Goal: Task Accomplishment & Management: Manage account settings

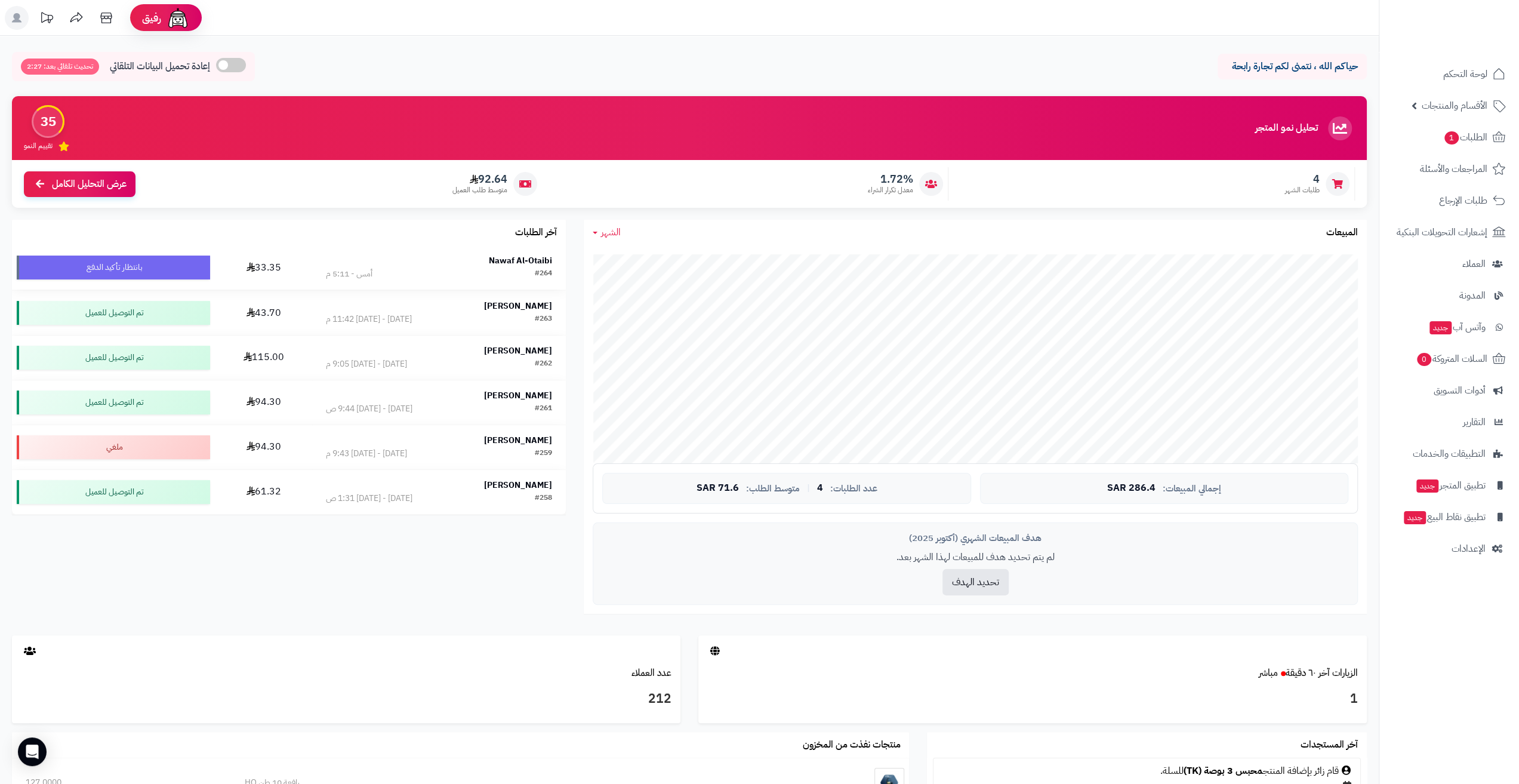
click at [456, 267] on div "Nawaf Al-Otaibi" at bounding box center [439, 260] width 226 height 12
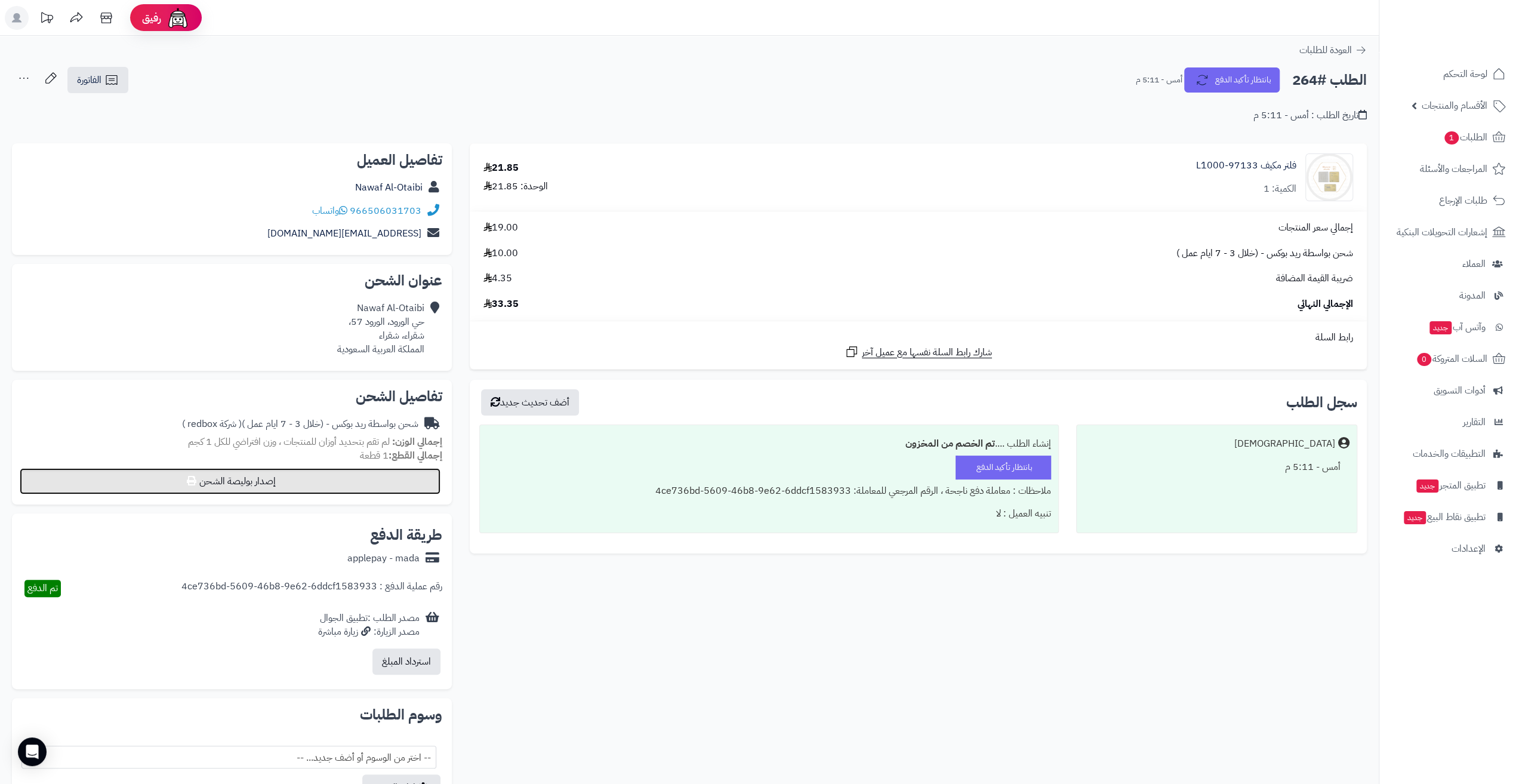
click at [315, 479] on button "إصدار بوليصة الشحن" at bounding box center [230, 481] width 421 height 26
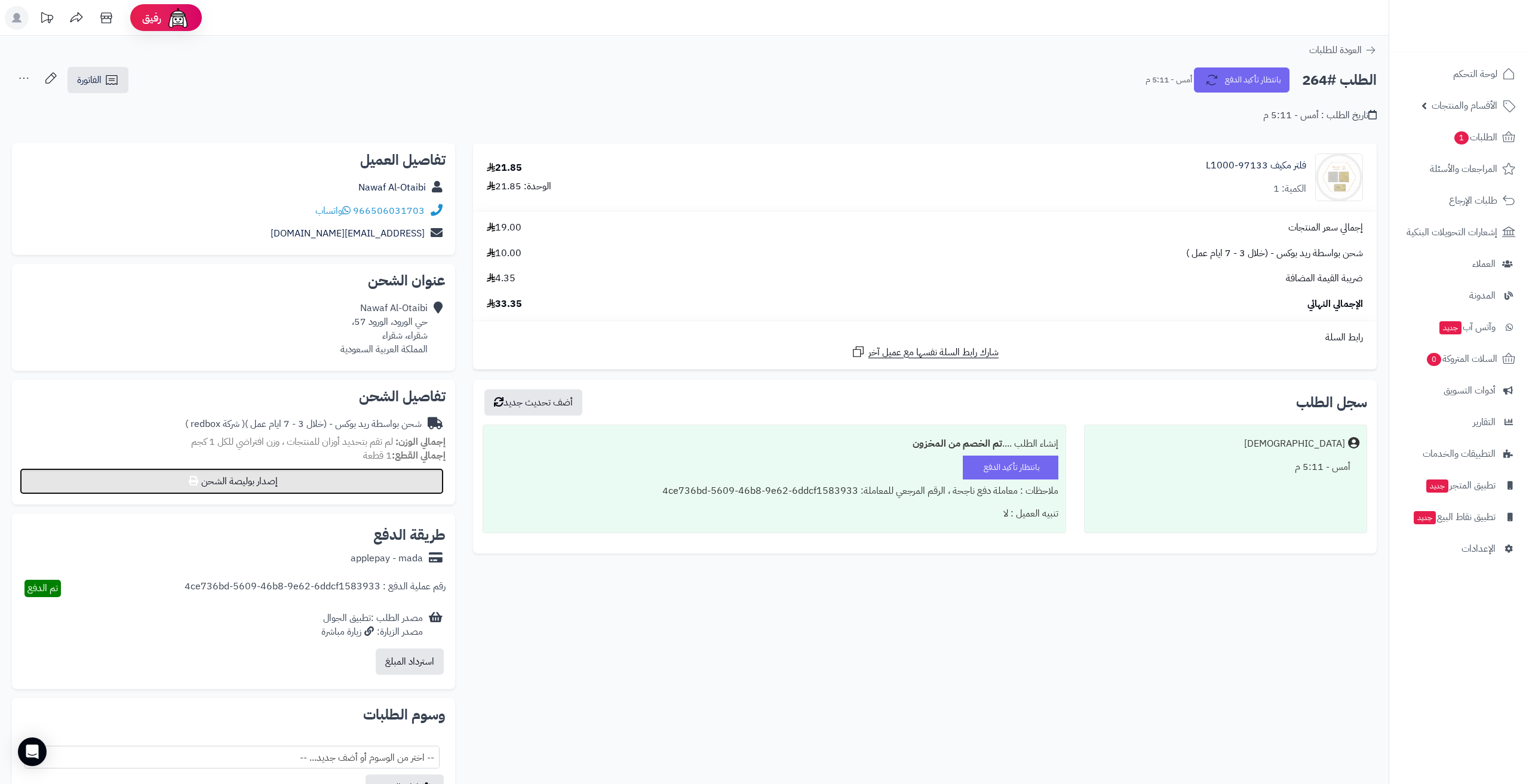
select select "******"
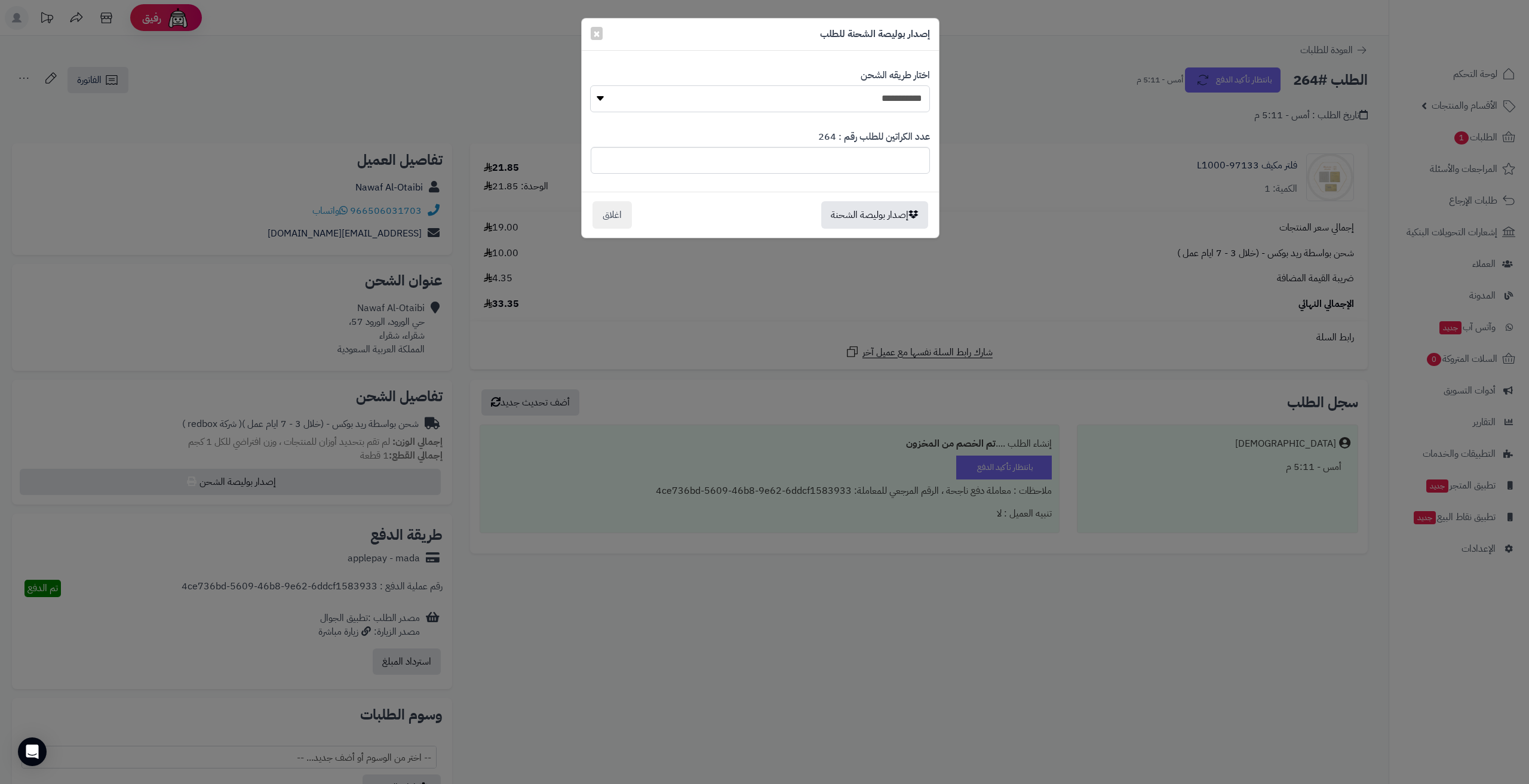
click at [857, 95] on select "**********" at bounding box center [759, 98] width 339 height 27
click at [902, 213] on button "إصدار بوليصة الشحنة" at bounding box center [874, 215] width 107 height 28
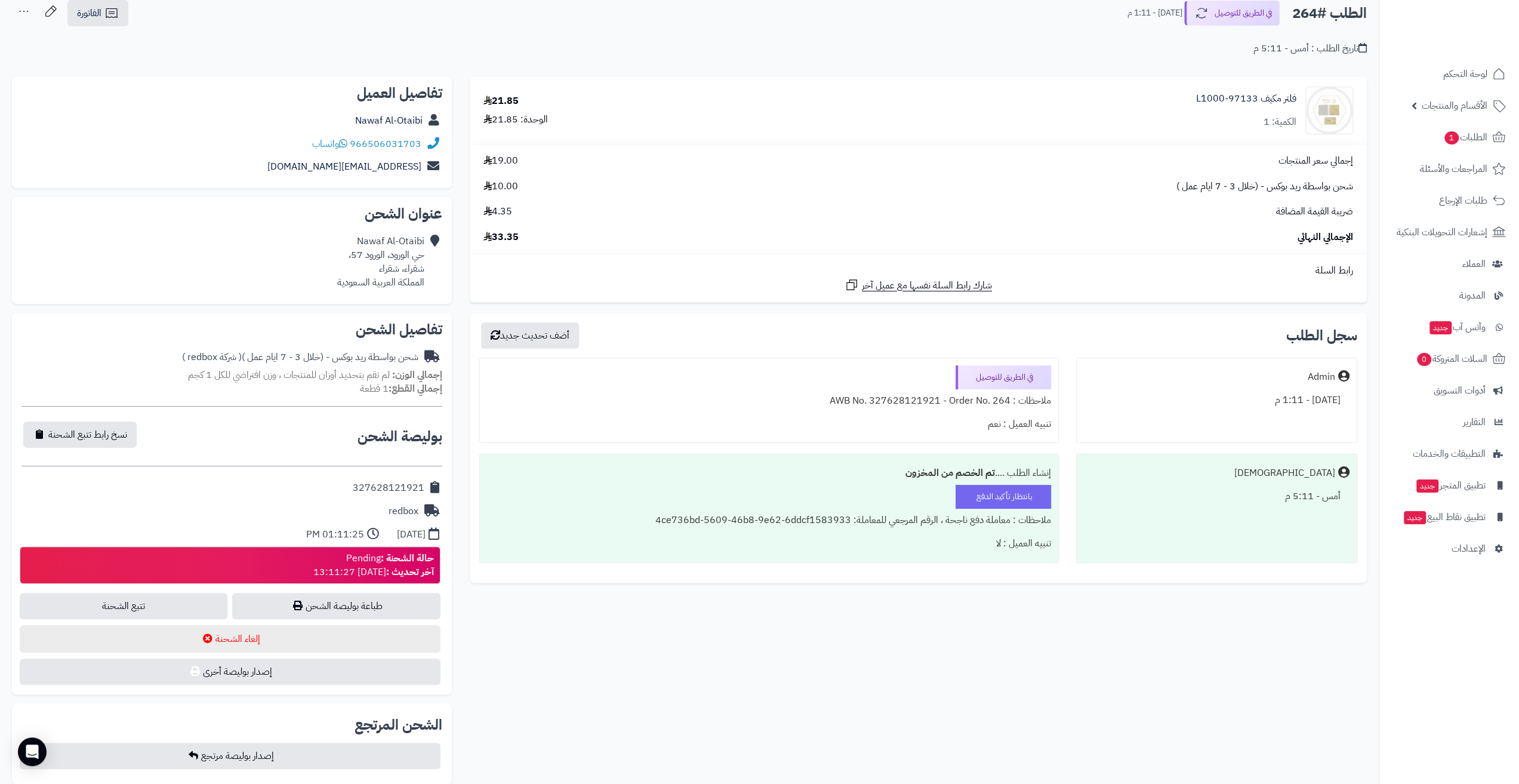
scroll to position [59, 0]
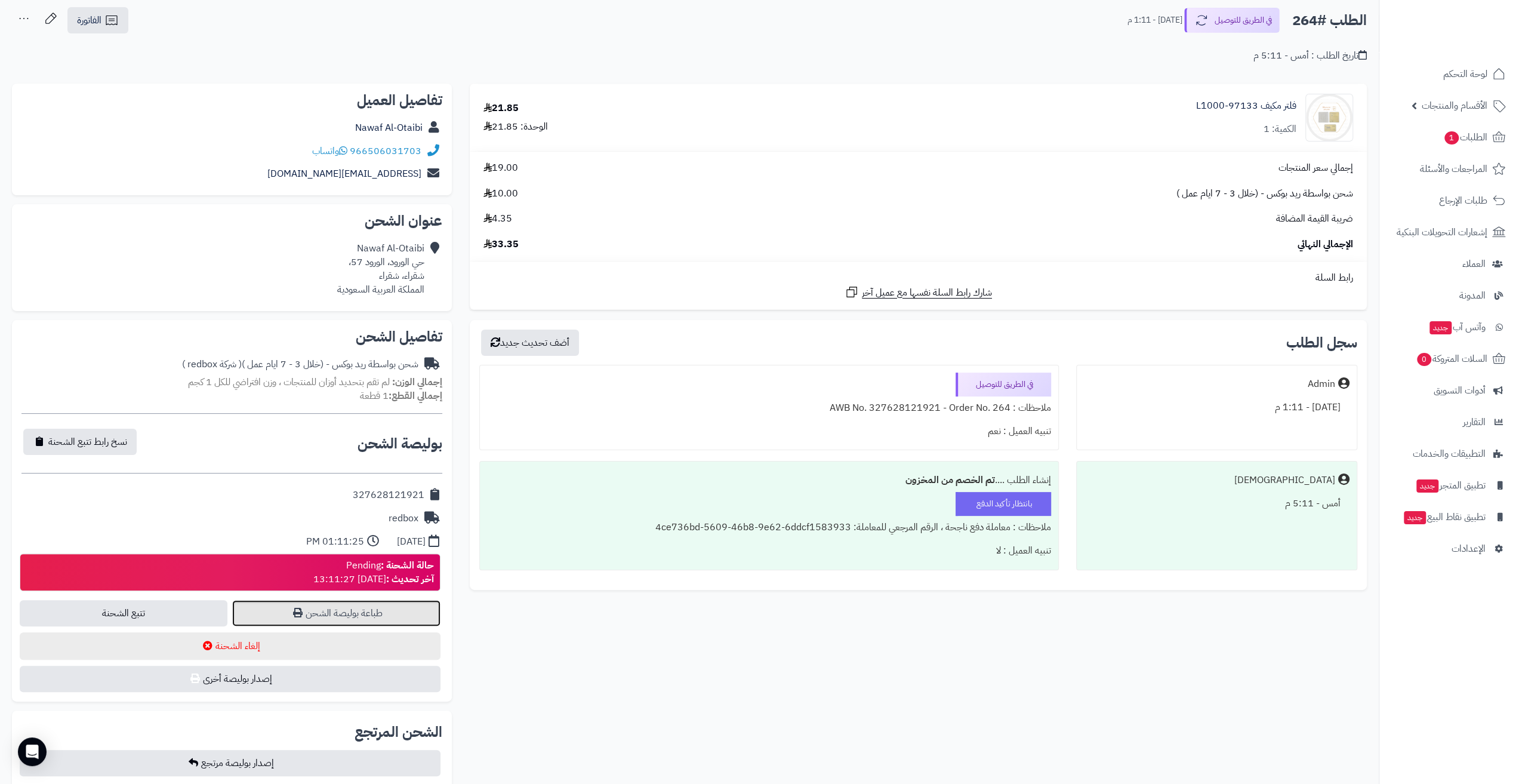
click at [294, 604] on link "طباعة بوليصة الشحن" at bounding box center [336, 613] width 208 height 26
click at [103, 19] on link "الفاتورة" at bounding box center [98, 20] width 61 height 26
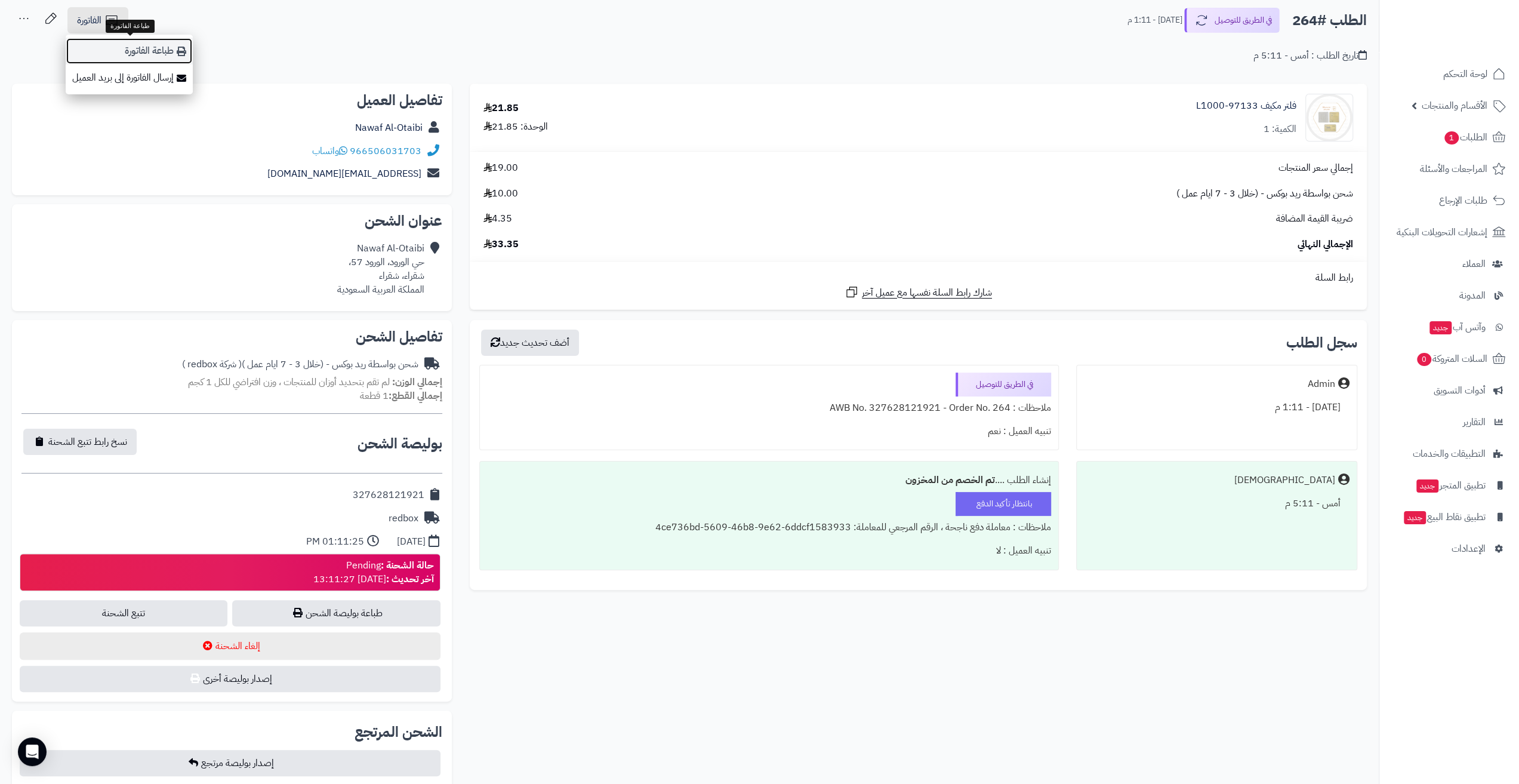
click at [125, 44] on link "طباعة الفاتورة" at bounding box center [129, 51] width 127 height 27
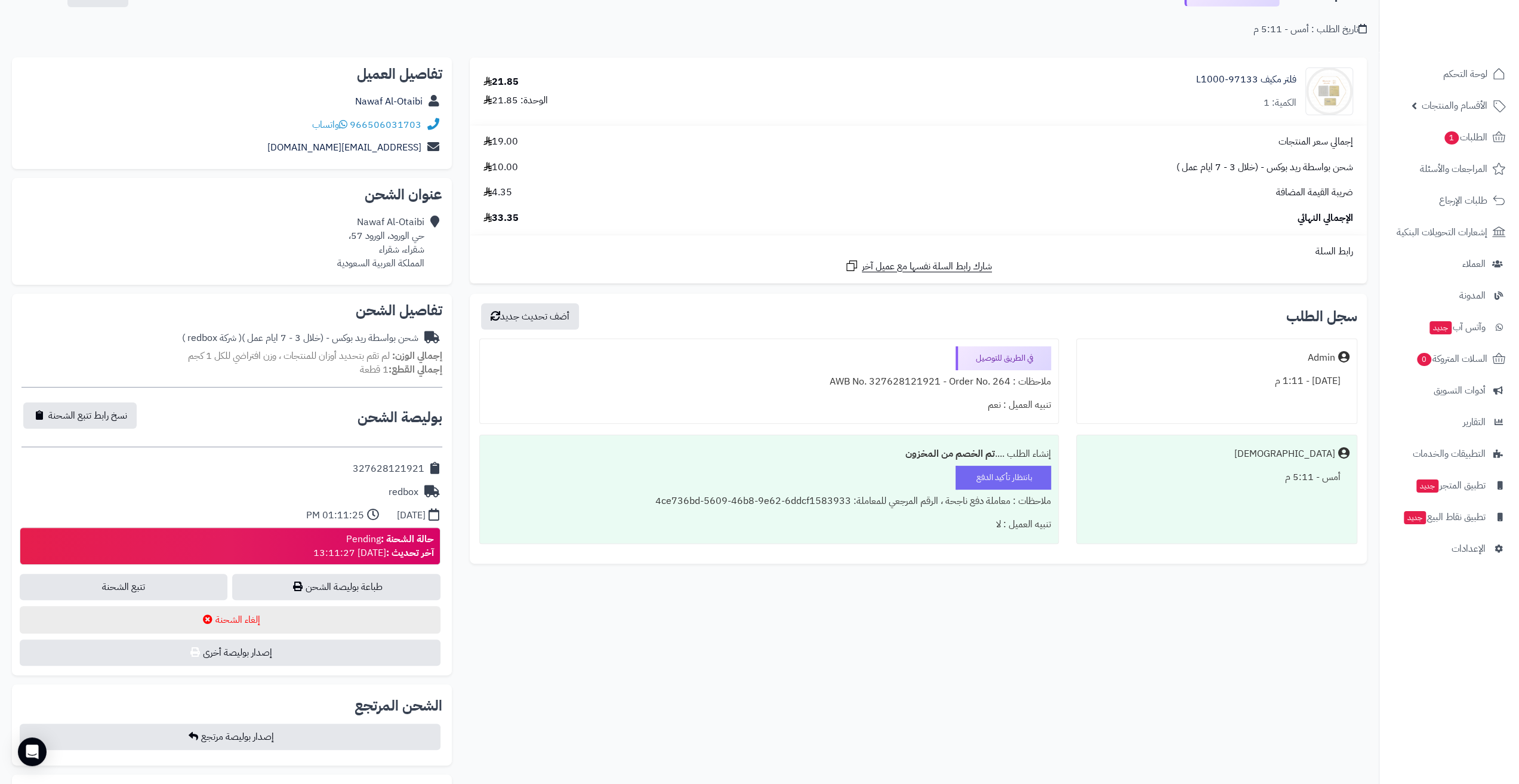
scroll to position [0, 0]
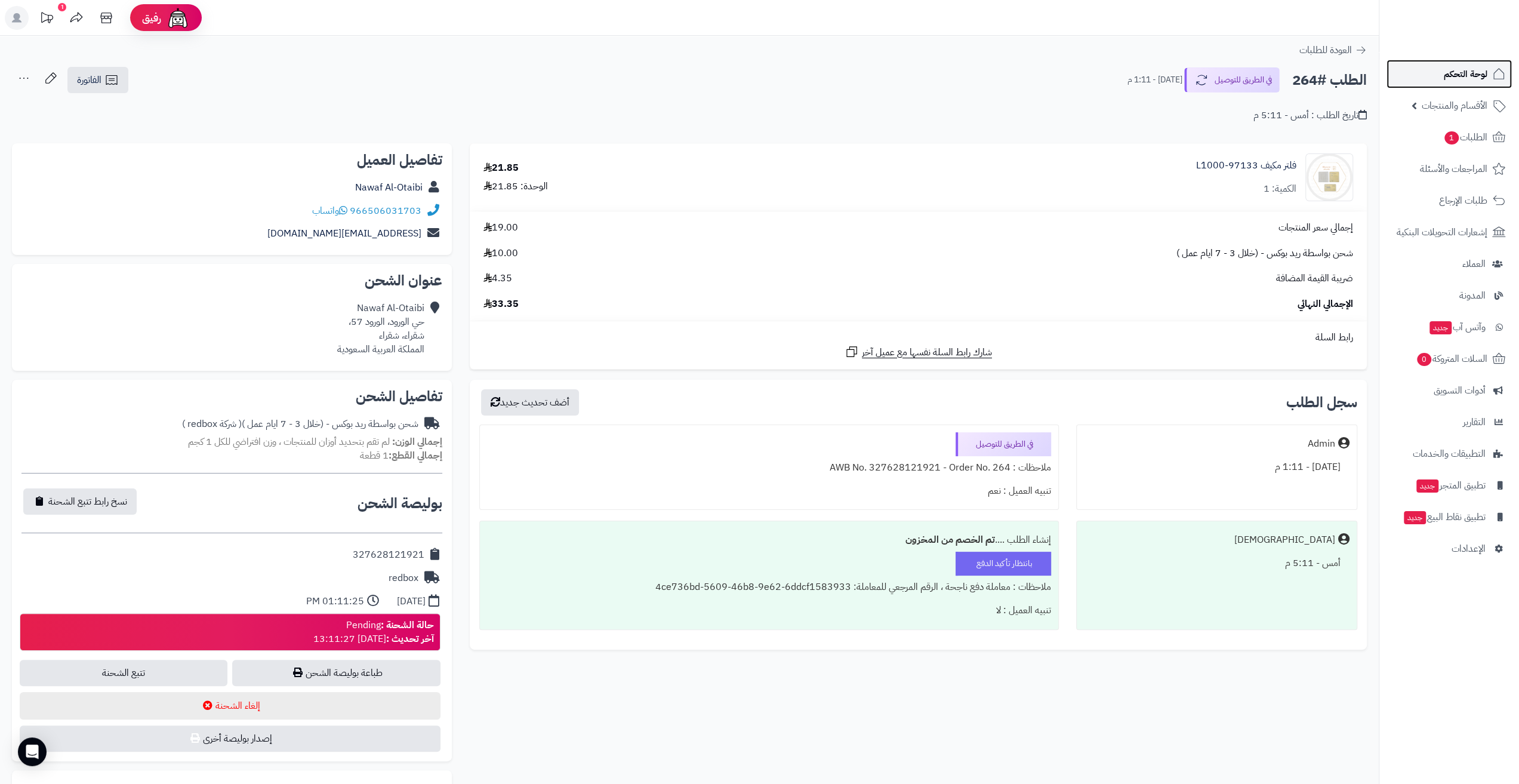
click at [1466, 73] on span "لوحة التحكم" at bounding box center [1465, 74] width 44 height 17
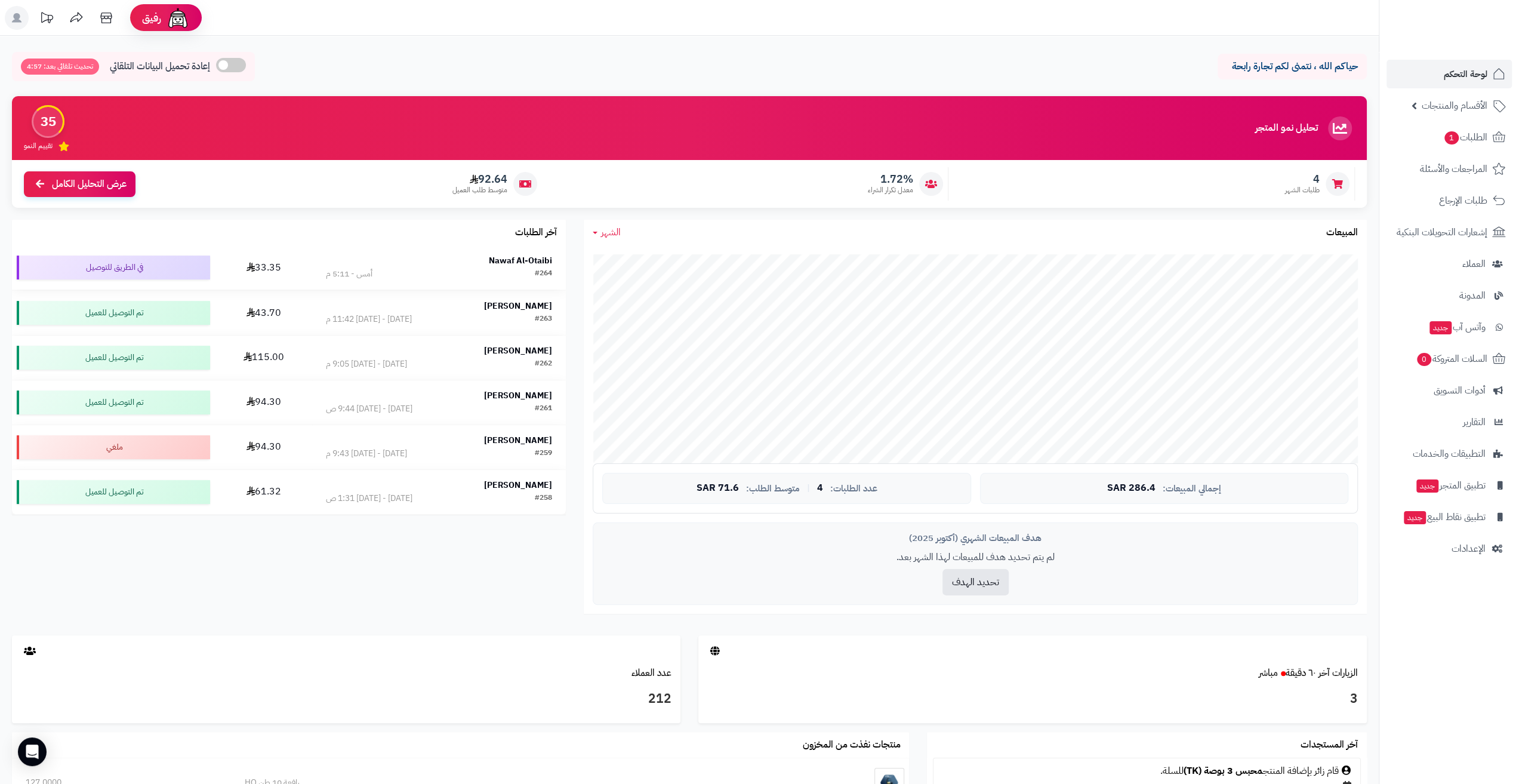
scroll to position [59, 0]
